Goal: Task Accomplishment & Management: Use online tool/utility

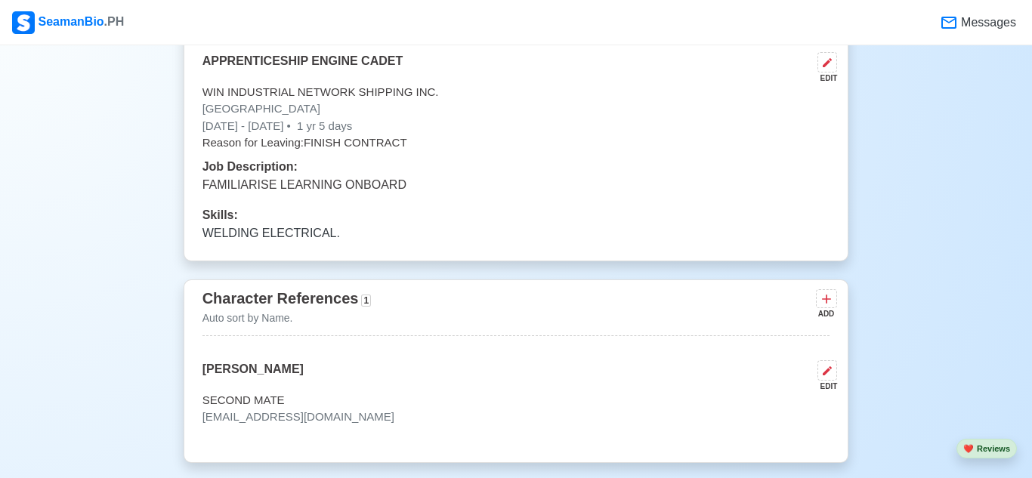
scroll to position [4845, 0]
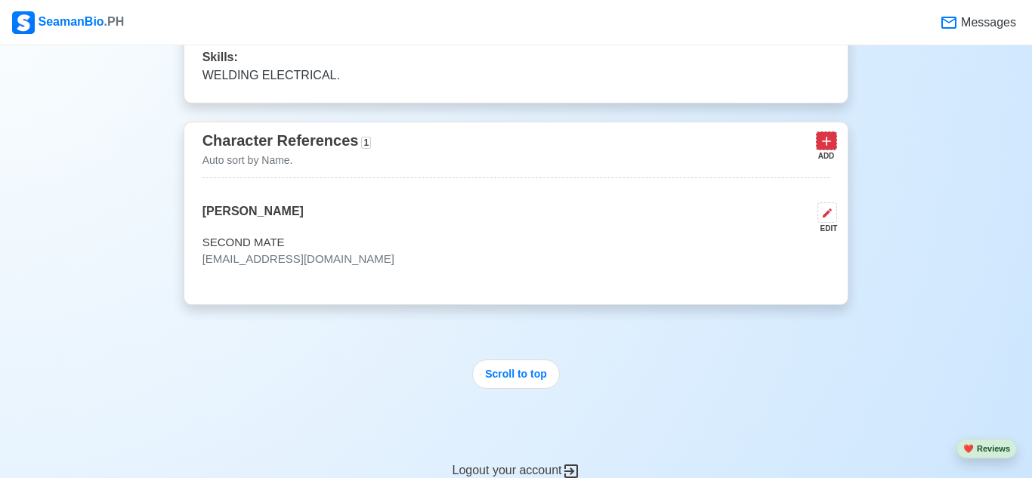
click at [831, 141] on icon at bounding box center [826, 141] width 15 height 15
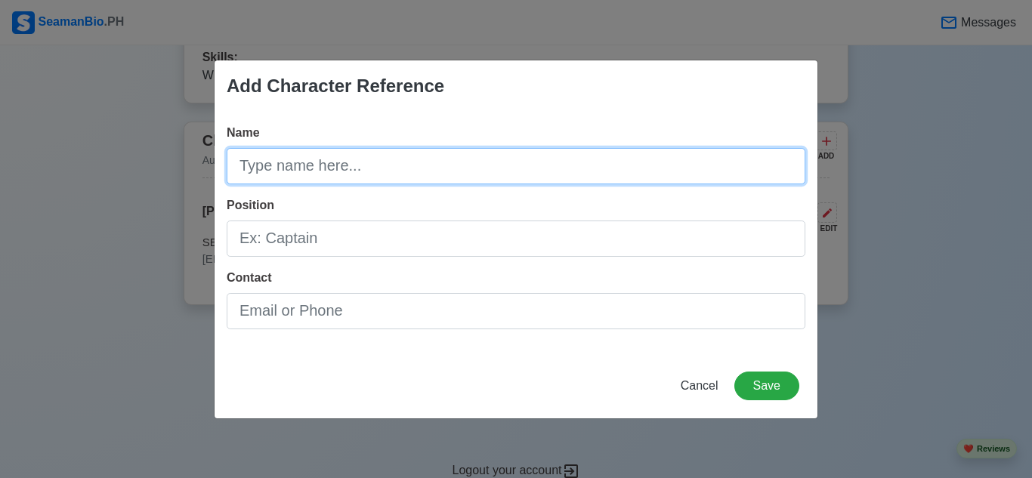
click at [481, 164] on input "Name" at bounding box center [516, 166] width 579 height 36
type input "[PERSON_NAME]"
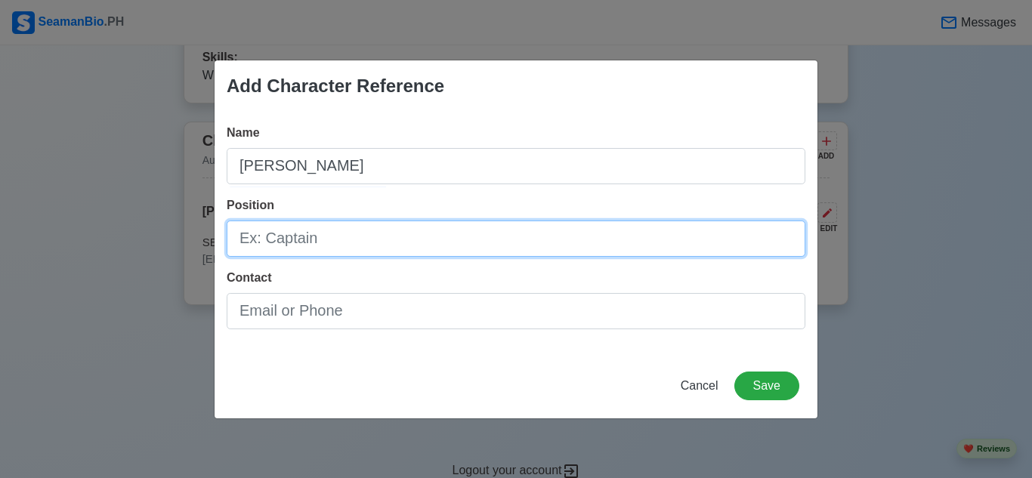
click at [561, 238] on input "Position" at bounding box center [516, 239] width 579 height 36
click at [397, 243] on input "AB" at bounding box center [516, 239] width 579 height 36
click at [435, 243] on input "AB" at bounding box center [516, 239] width 579 height 36
type input "A"
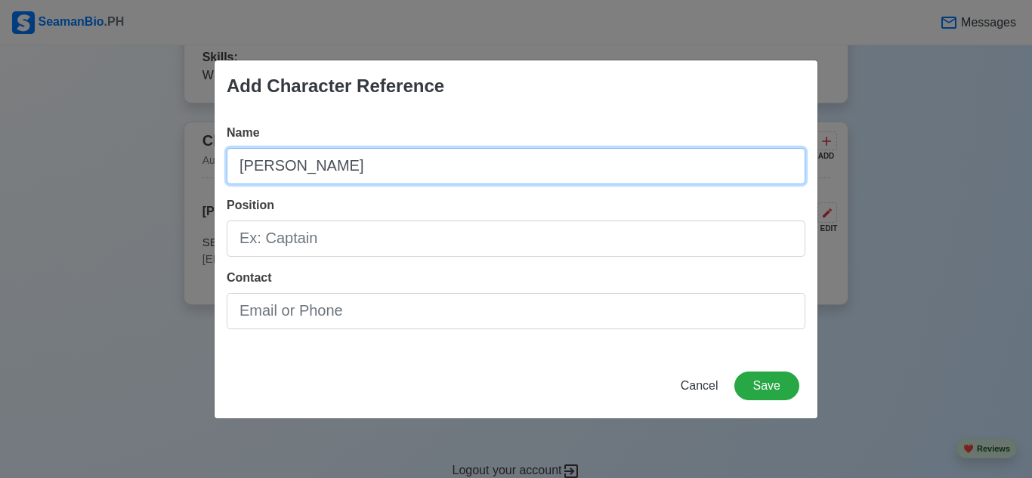
click at [395, 154] on input "[PERSON_NAME]" at bounding box center [516, 166] width 579 height 36
type input "J"
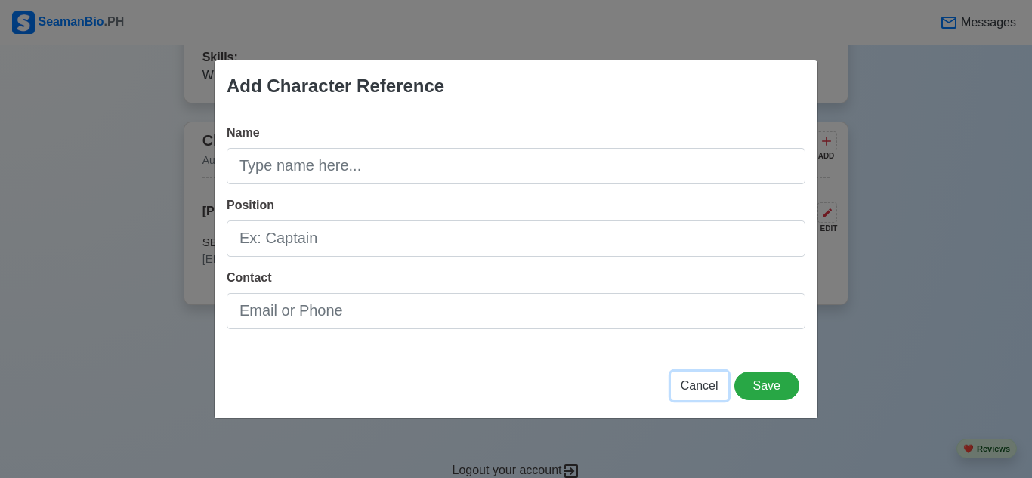
click at [704, 382] on span "Cancel" at bounding box center [700, 385] width 38 height 13
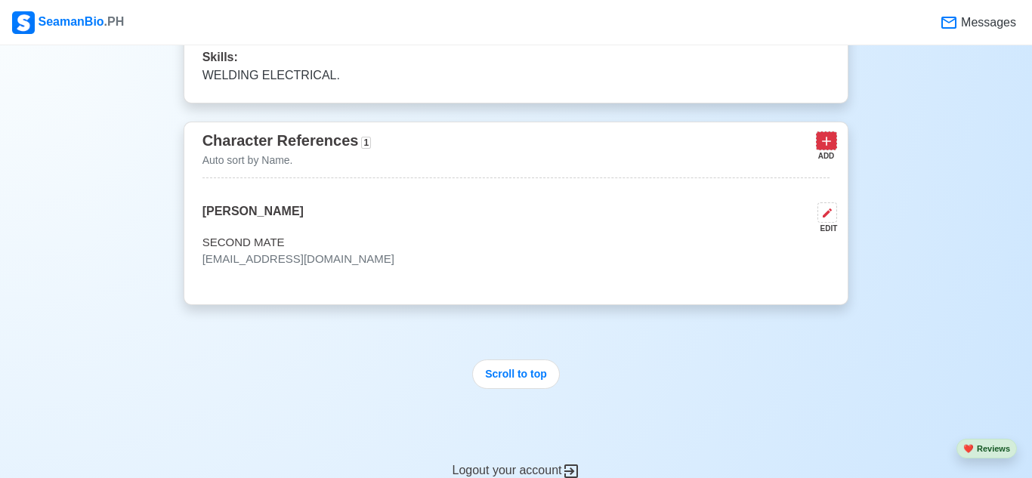
click at [823, 145] on icon at bounding box center [826, 141] width 15 height 15
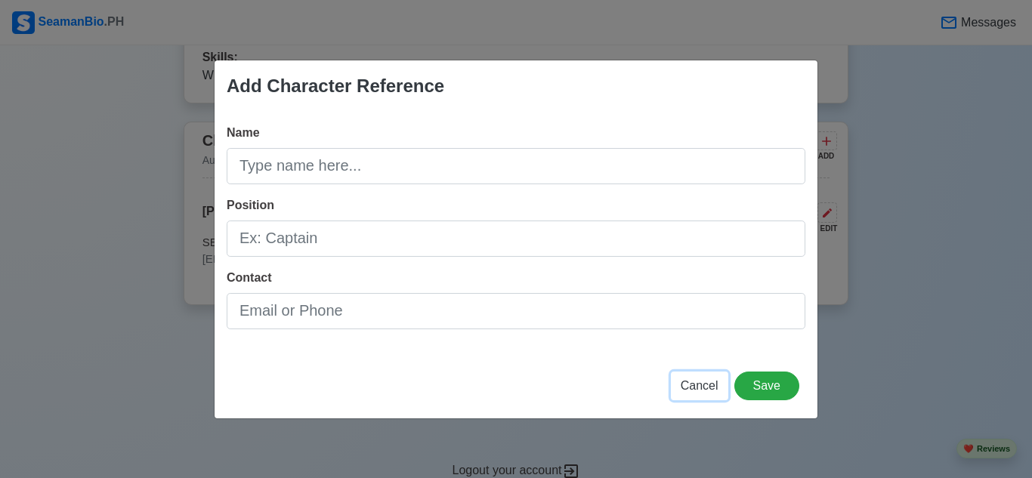
click at [707, 388] on span "Cancel" at bounding box center [700, 385] width 38 height 13
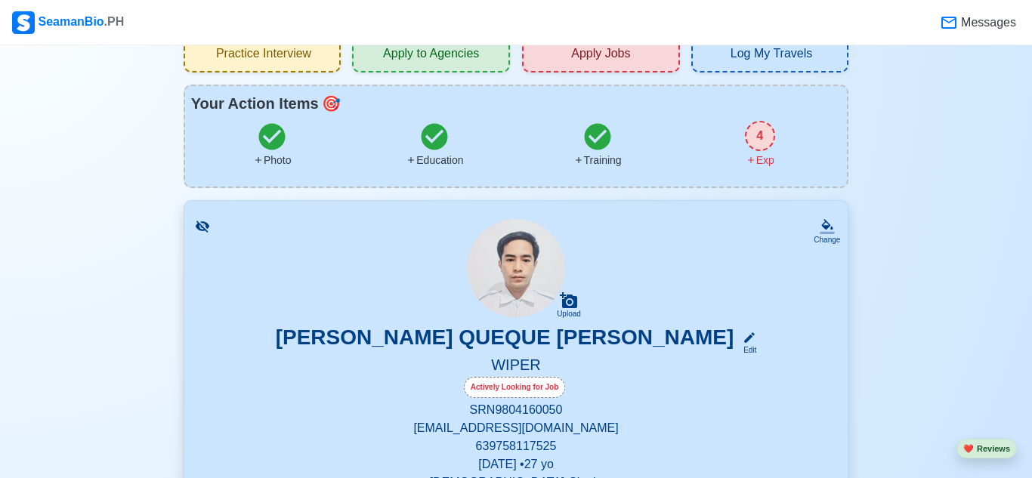
scroll to position [0, 0]
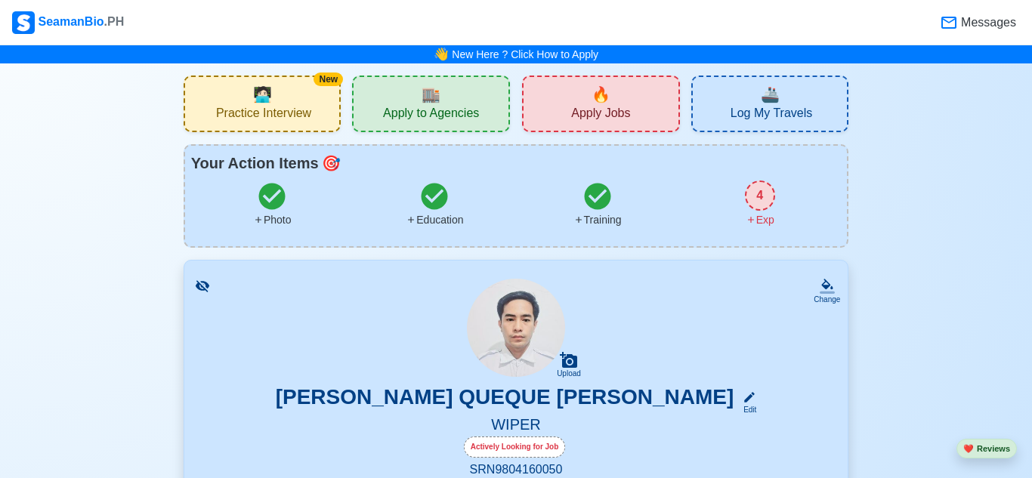
click at [250, 104] on div "New 🧑🏻‍💻 Practice Interview" at bounding box center [263, 104] width 158 height 57
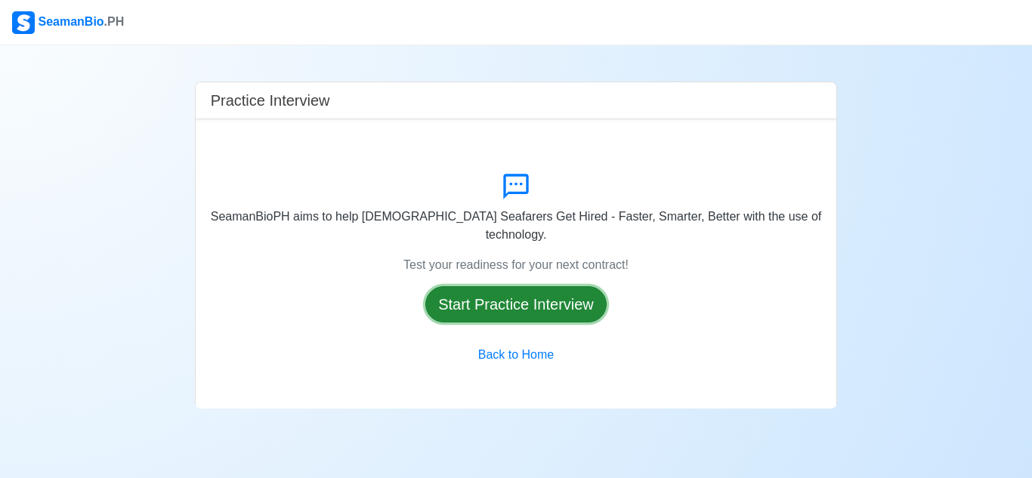
click at [484, 296] on button "Start Practice Interview" at bounding box center [515, 304] width 181 height 36
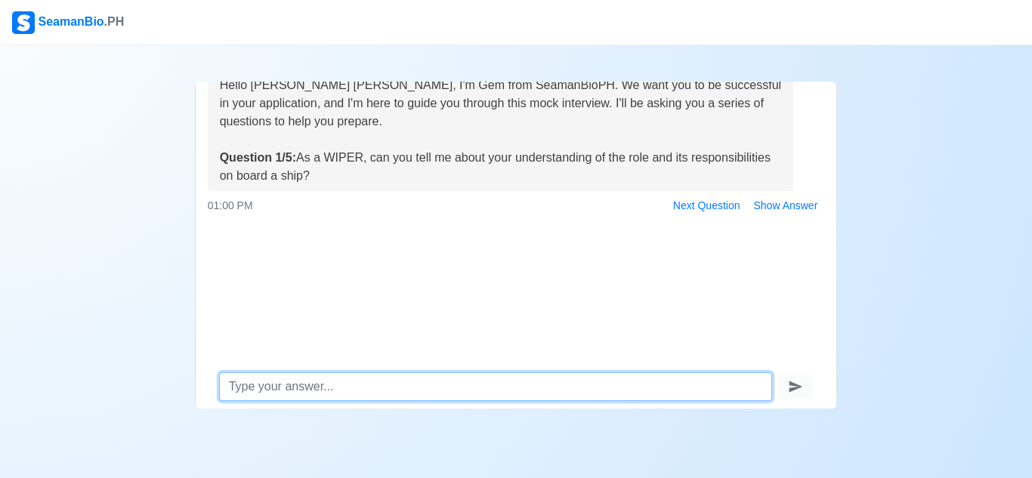
scroll to position [72, 0]
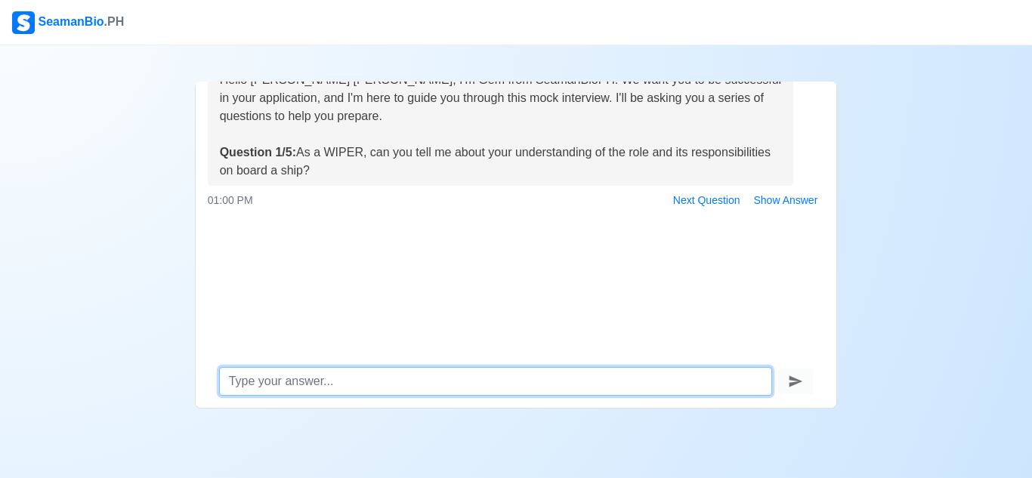
click at [526, 389] on textarea at bounding box center [496, 381] width 554 height 29
click at [317, 374] on textarea at bounding box center [496, 381] width 554 height 29
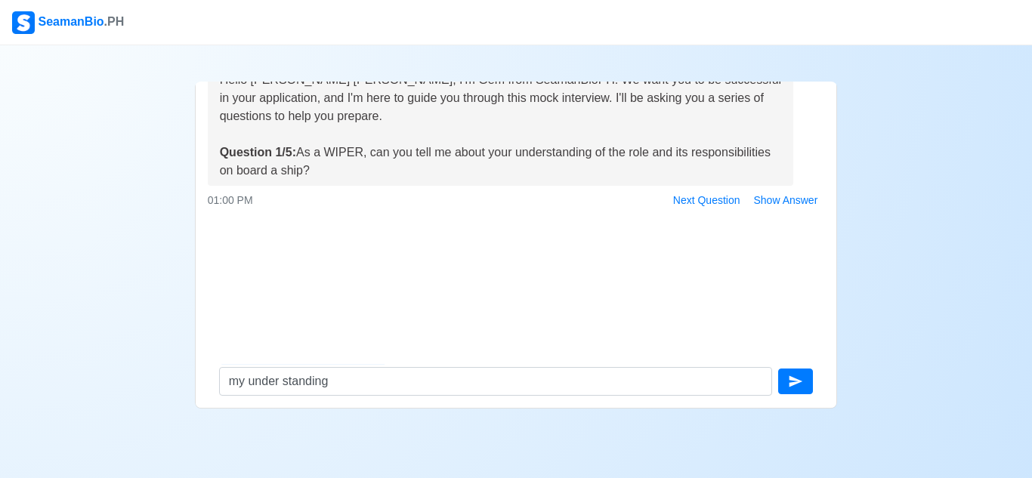
click at [538, 20] on div at bounding box center [572, 23] width 895 height 12
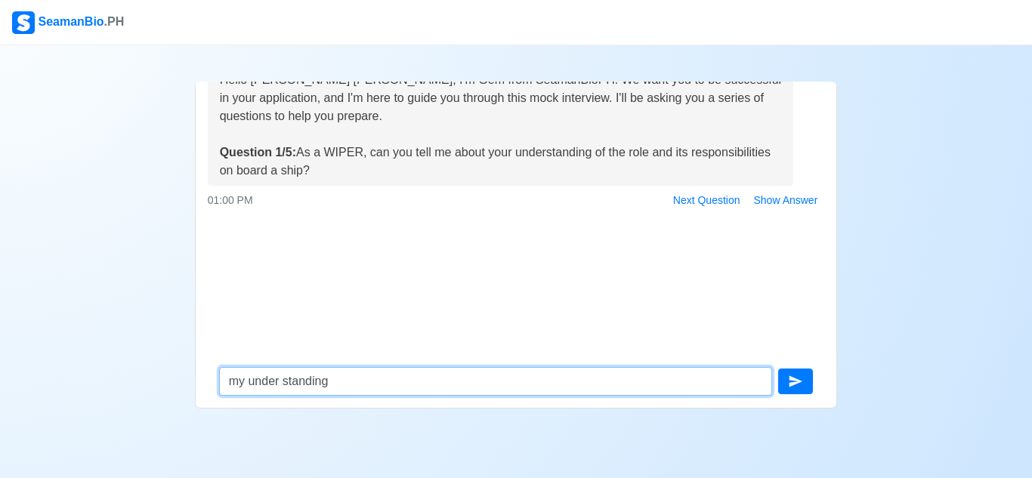
click at [395, 386] on textarea "my under standing" at bounding box center [496, 381] width 554 height 29
click at [342, 379] on textarea "my under standing" at bounding box center [496, 381] width 554 height 29
type textarea "m"
click at [373, 388] on textarea at bounding box center [496, 381] width 554 height 29
click at [370, 386] on textarea at bounding box center [496, 381] width 554 height 29
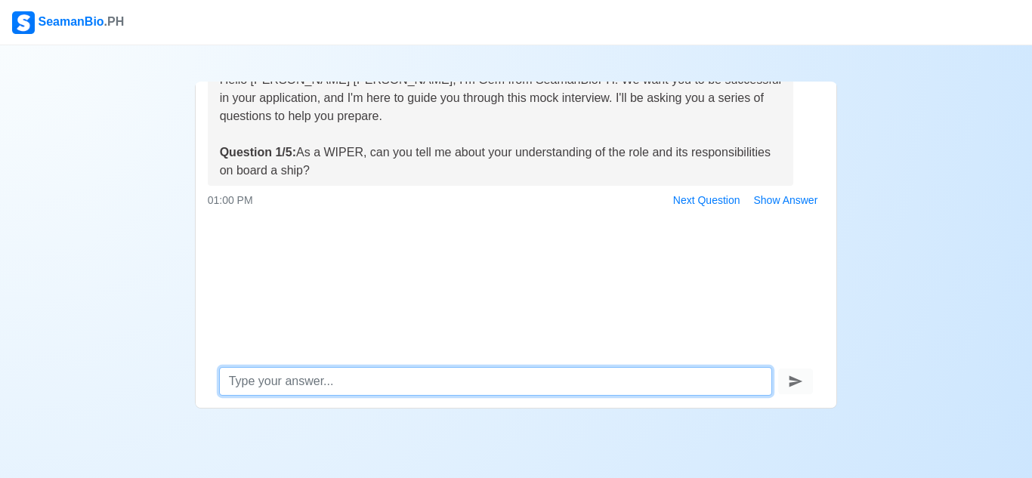
click at [370, 386] on textarea at bounding box center [496, 381] width 554 height 29
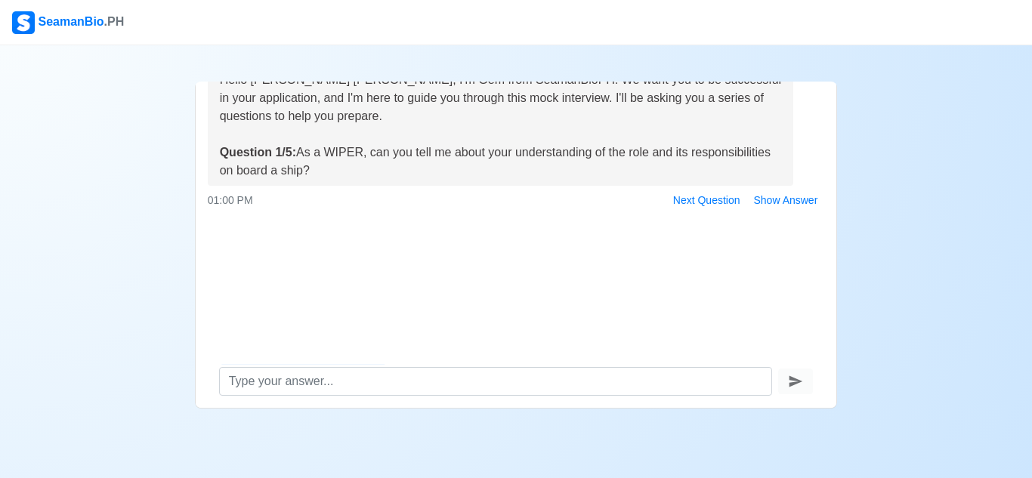
click at [408, 264] on div "Hello [PERSON_NAME] [PERSON_NAME], I'm Gem from SeamanBioPH. We want you to be …" at bounding box center [517, 204] width 642 height 302
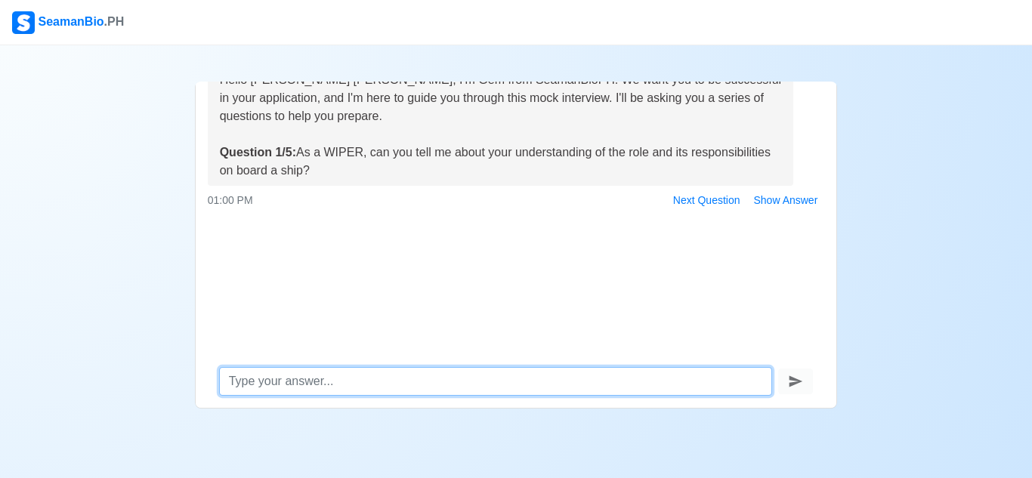
click at [338, 374] on textarea at bounding box center [496, 381] width 554 height 29
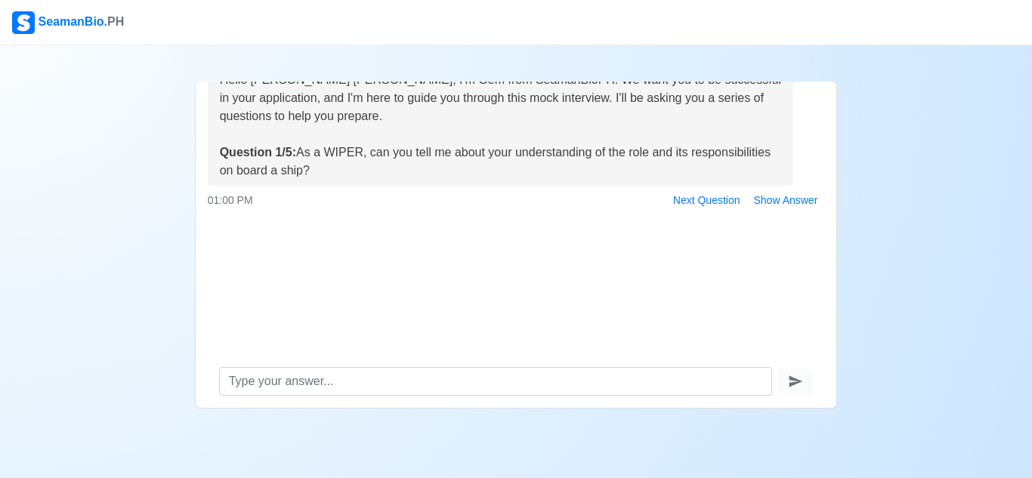
click at [370, 283] on div "Hello [PERSON_NAME] [PERSON_NAME], I'm Gem from SeamanBioPH. We want you to be …" at bounding box center [517, 204] width 642 height 302
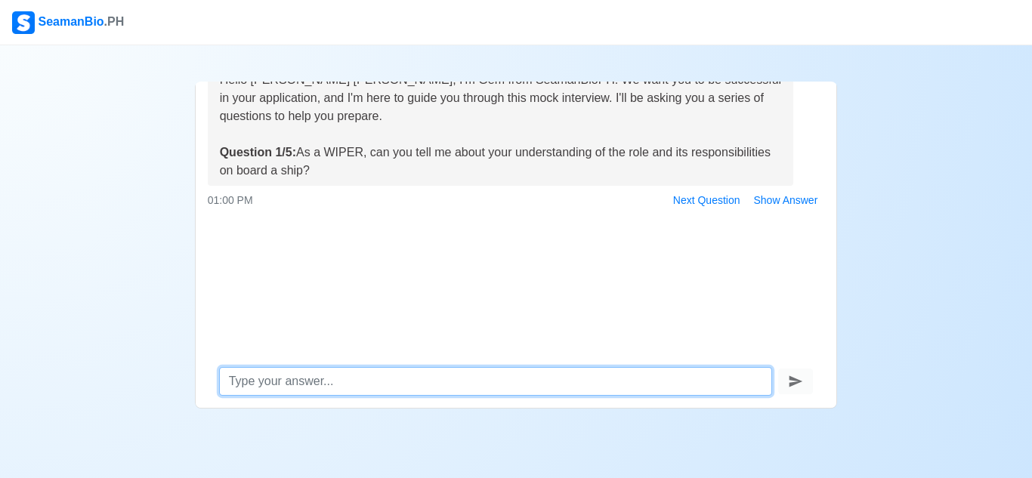
click at [389, 376] on textarea at bounding box center [496, 381] width 554 height 29
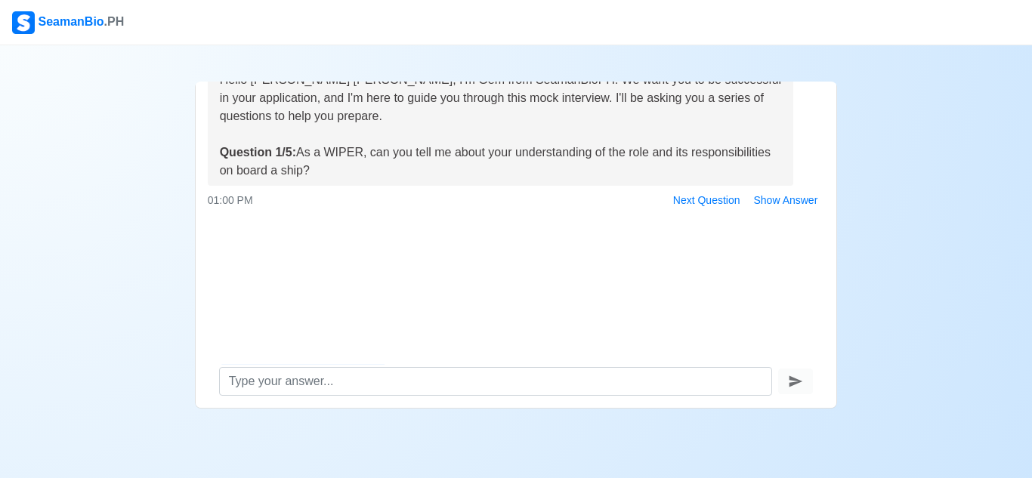
click at [153, 219] on div "Practice Interview Hello [PERSON_NAME] [PERSON_NAME], I'm Gem from SeamanBioPH.…" at bounding box center [516, 227] width 1032 height 364
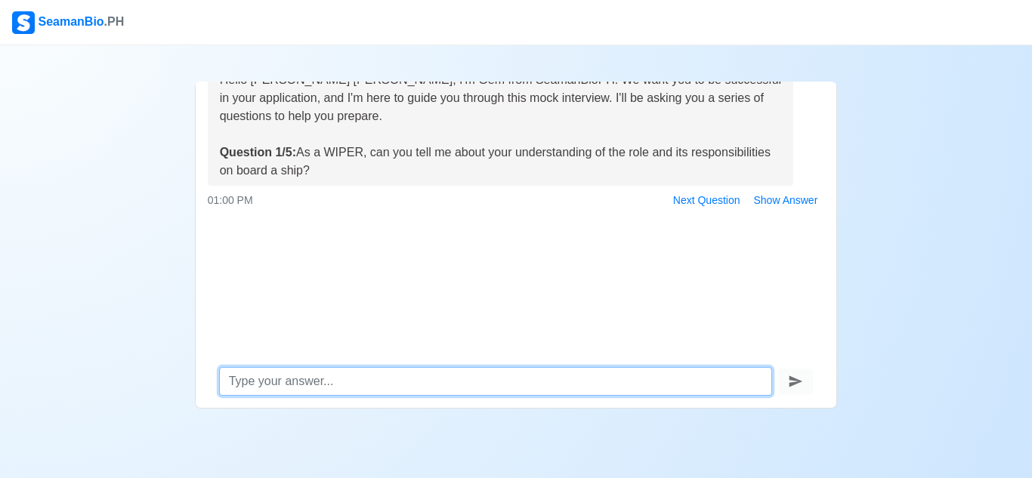
click at [417, 378] on textarea at bounding box center [496, 381] width 554 height 29
click at [416, 379] on textarea at bounding box center [496, 381] width 554 height 29
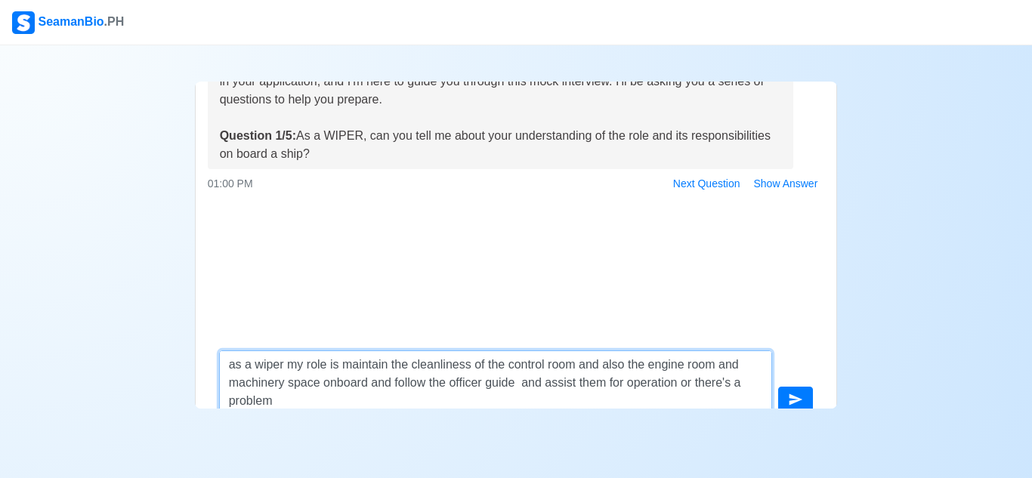
scroll to position [107, 0]
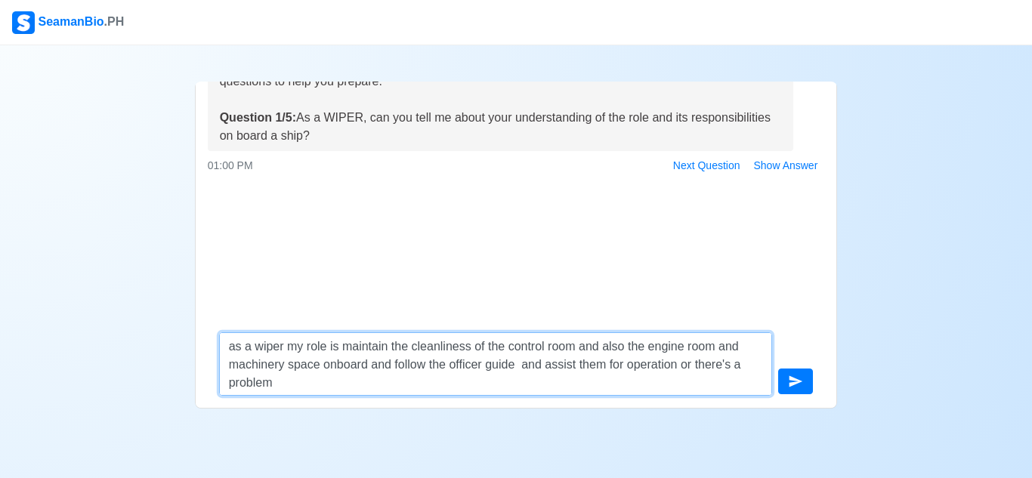
click at [429, 379] on textarea "as a wiper my role is maintain the cleanliness of the control room and also the…" at bounding box center [496, 364] width 554 height 63
click at [391, 384] on textarea "as a wiper my role is maintain the cleanliness of the control room and also the…" at bounding box center [496, 364] width 554 height 63
click at [485, 365] on textarea "as a wiper my role is maintain the cleanliness of the control room and also the…" at bounding box center [496, 364] width 554 height 63
click at [565, 364] on textarea "as a wiper my role is maintain the cleanliness of the control room and also the…" at bounding box center [496, 364] width 554 height 63
click at [351, 379] on textarea "as a wiper my role is maintain the cleanliness of the control room and also the…" at bounding box center [496, 364] width 554 height 63
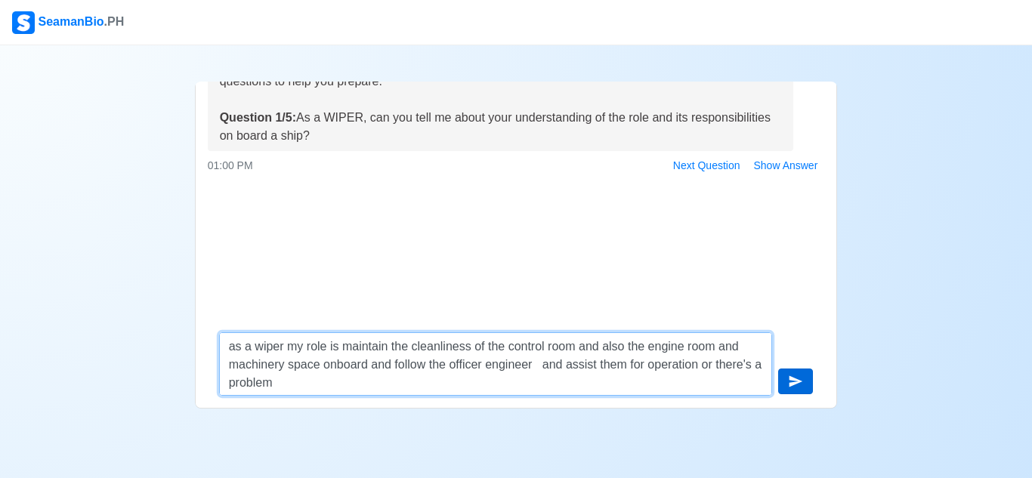
type textarea "as a wiper my role is maintain the cleanliness of the control room and also the…"
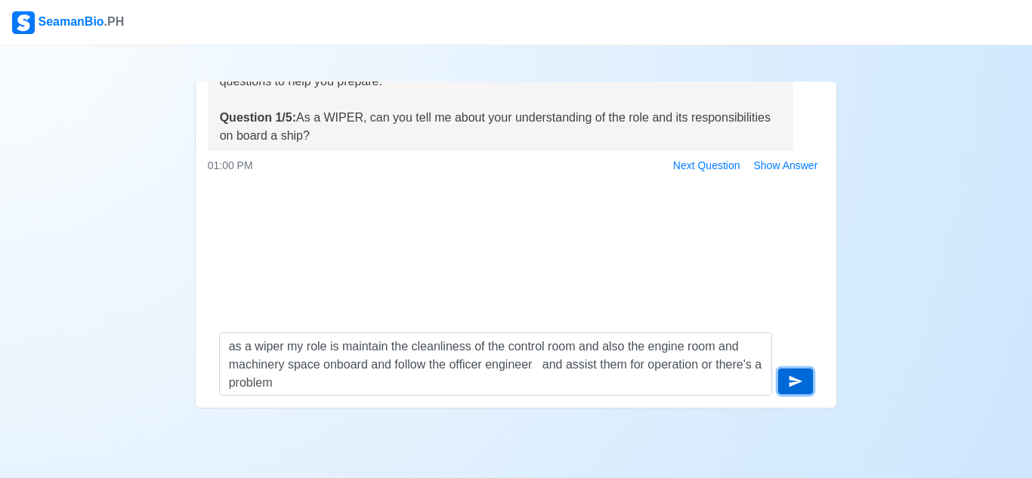
click at [804, 386] on button "submit" at bounding box center [795, 382] width 35 height 26
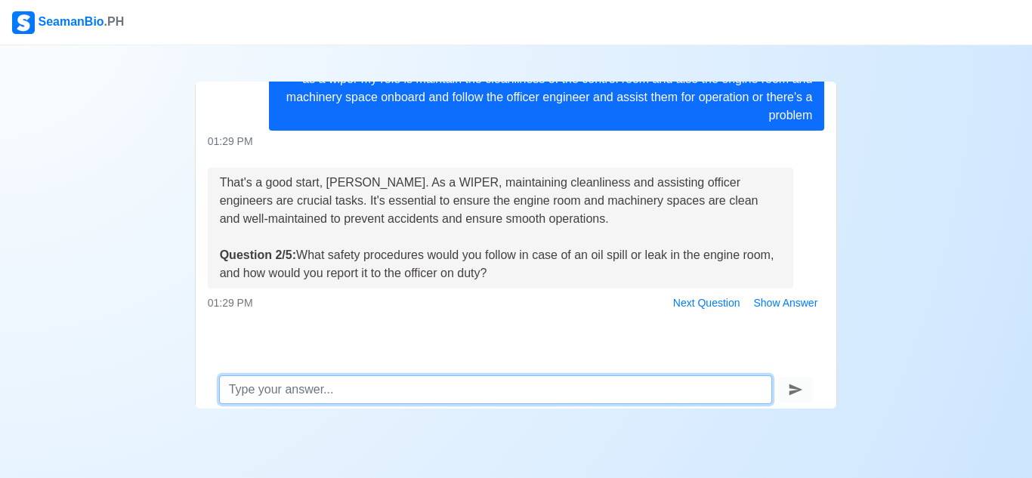
scroll to position [72, 0]
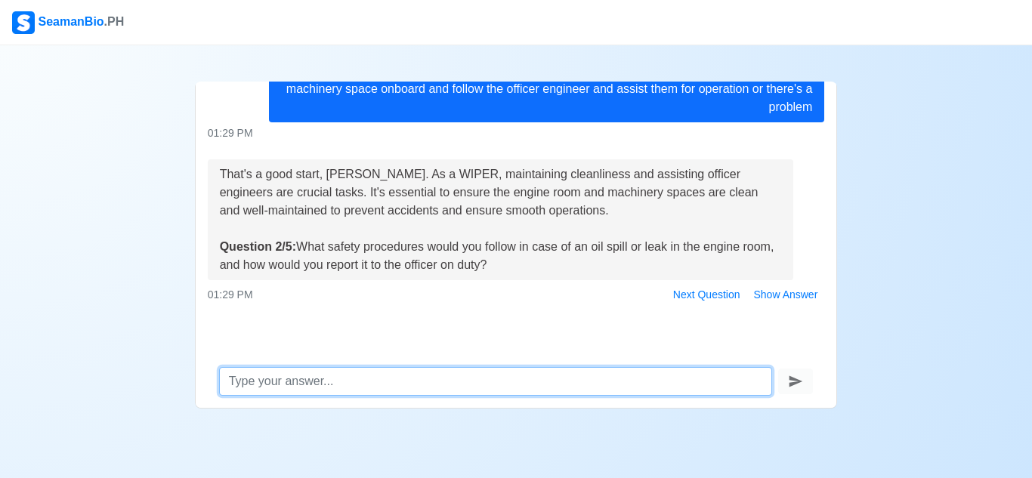
click at [413, 380] on textarea at bounding box center [496, 381] width 554 height 29
click at [585, 385] on textarea at bounding box center [496, 381] width 554 height 29
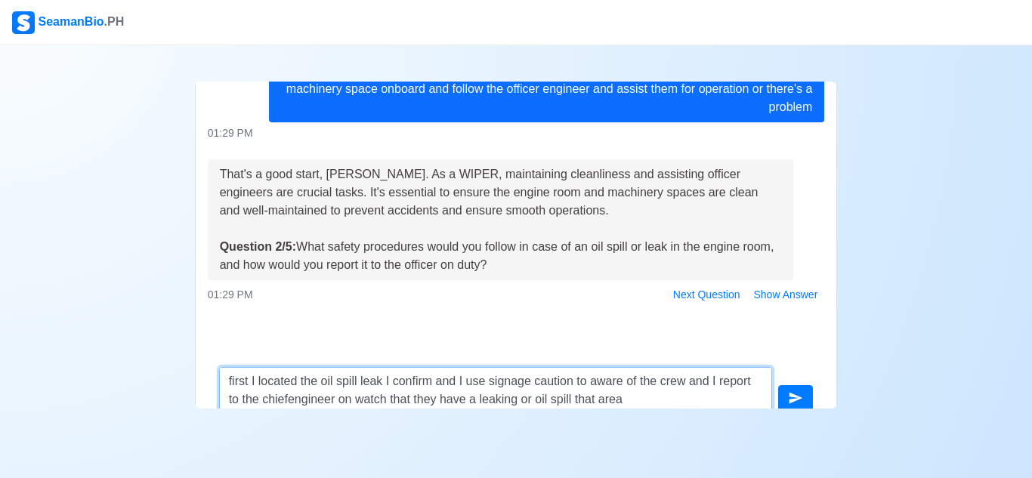
click at [710, 381] on textarea "first I located the oil spill leak I confirm and I use signage caution to aware…" at bounding box center [496, 389] width 554 height 45
click at [750, 391] on textarea "first I located the oil spill leak I confirm and I use signage caution to aware…" at bounding box center [496, 398] width 554 height 63
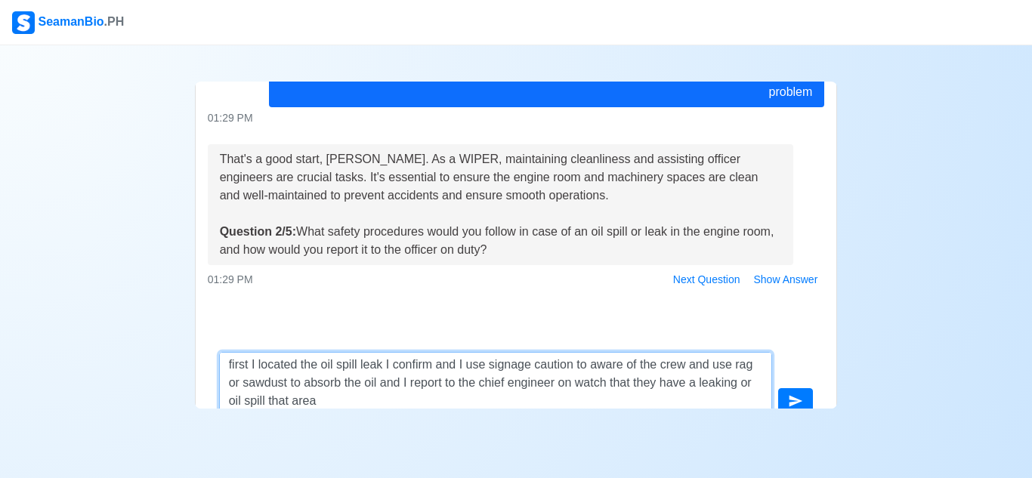
click at [271, 400] on textarea "first I located the oil spill leak I confirm and I use signage caution to aware…" at bounding box center [496, 383] width 554 height 63
type textarea "first I located the oil spill leak I confirm and I use signage caution to aware…"
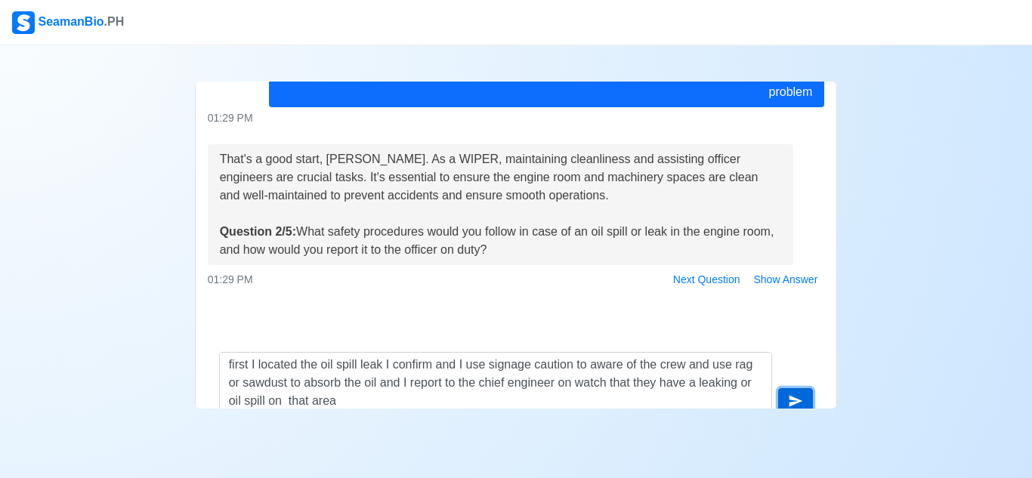
click at [797, 400] on icon "submit" at bounding box center [797, 401] width 14 height 11
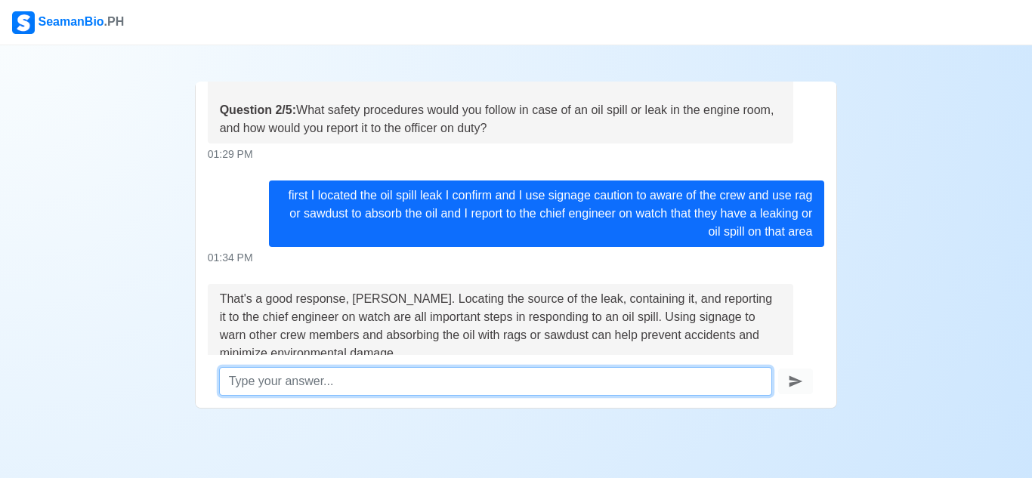
scroll to position [465, 0]
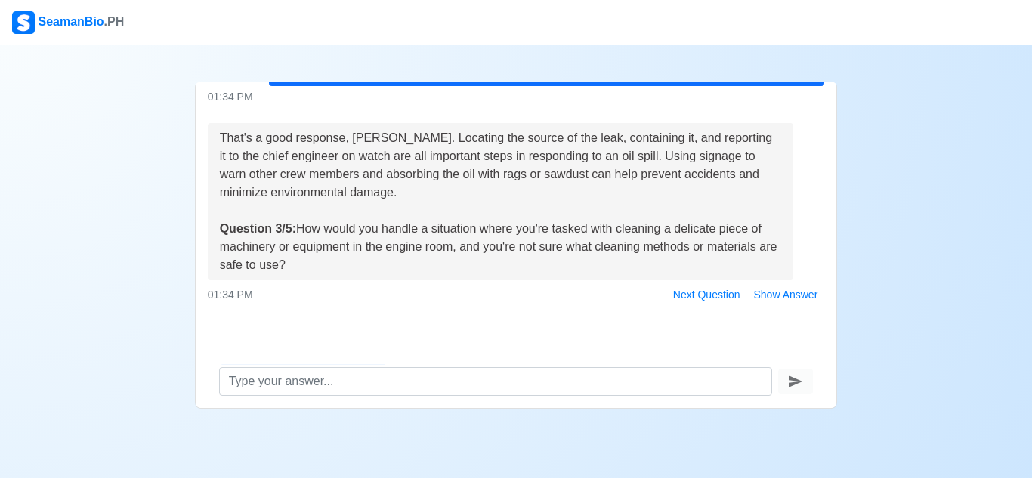
click at [697, 268] on div "That's a good response, [PERSON_NAME]. Locating the source of the leak, contain…" at bounding box center [501, 201] width 562 height 145
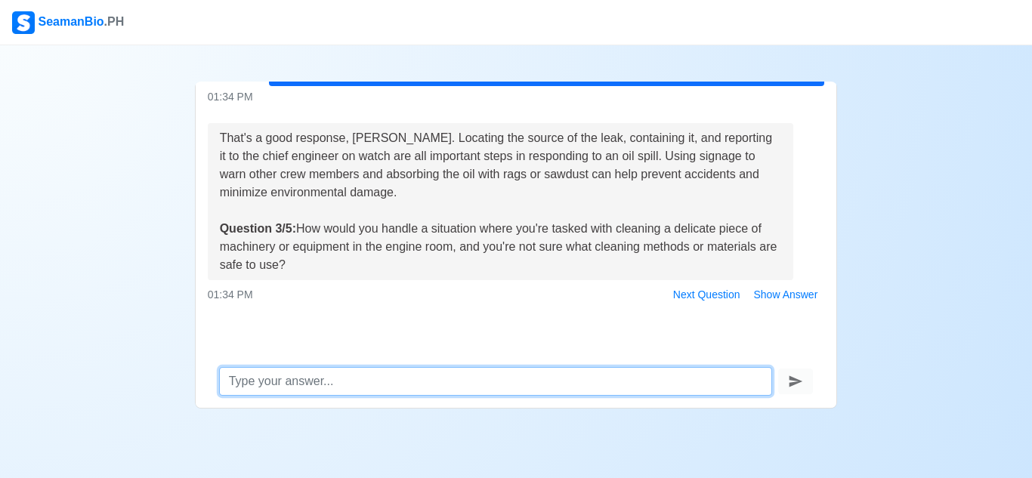
click at [433, 385] on textarea at bounding box center [496, 381] width 554 height 29
type textarea "i"
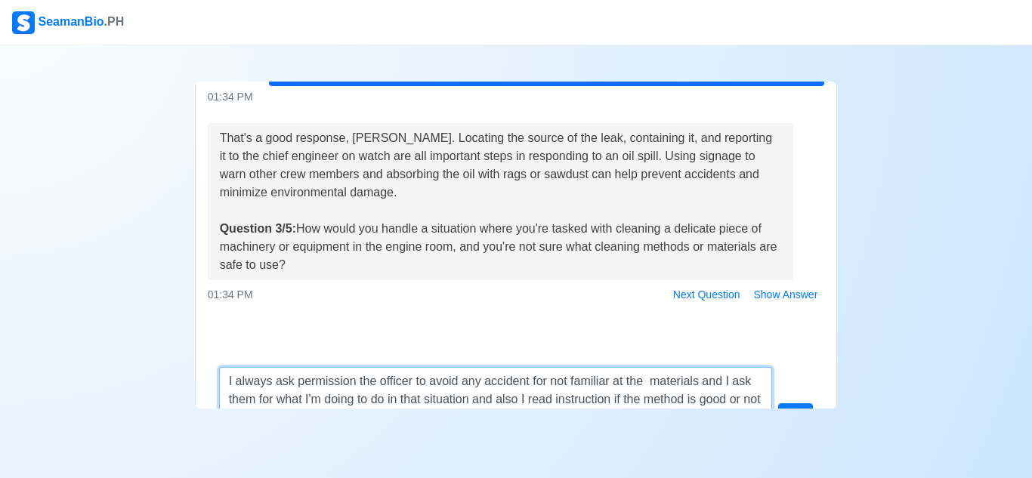
scroll to position [88, 0]
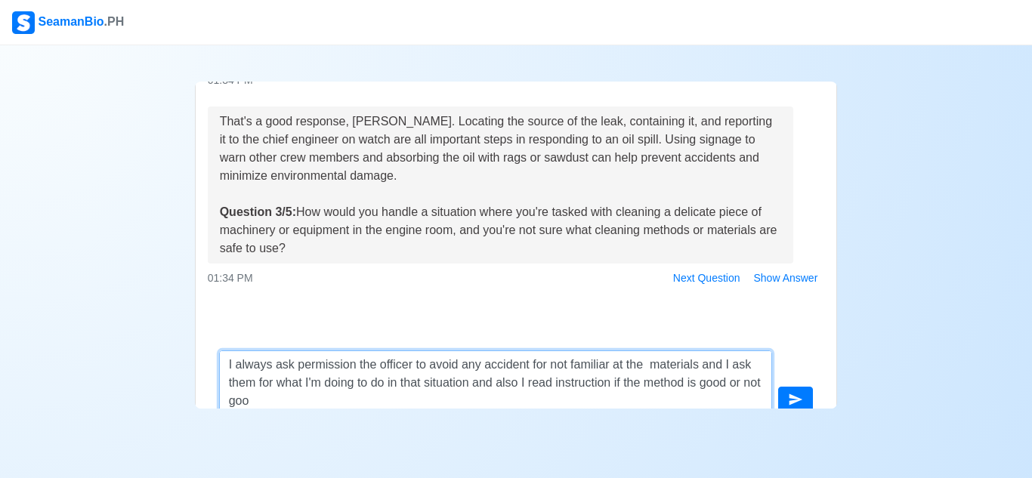
type textarea "I always ask permission the officer to avoid any accident for not familiar at t…"
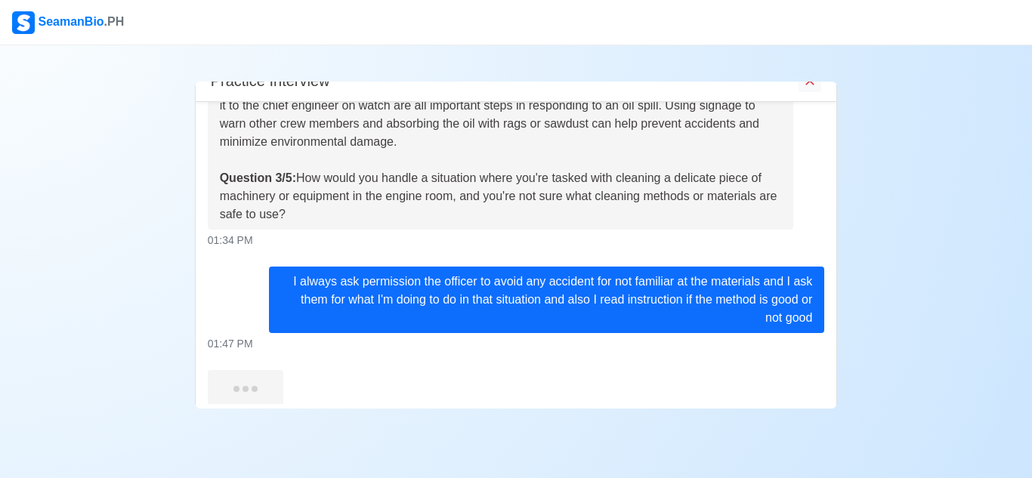
scroll to position [18, 0]
